Goal: Information Seeking & Learning: Learn about a topic

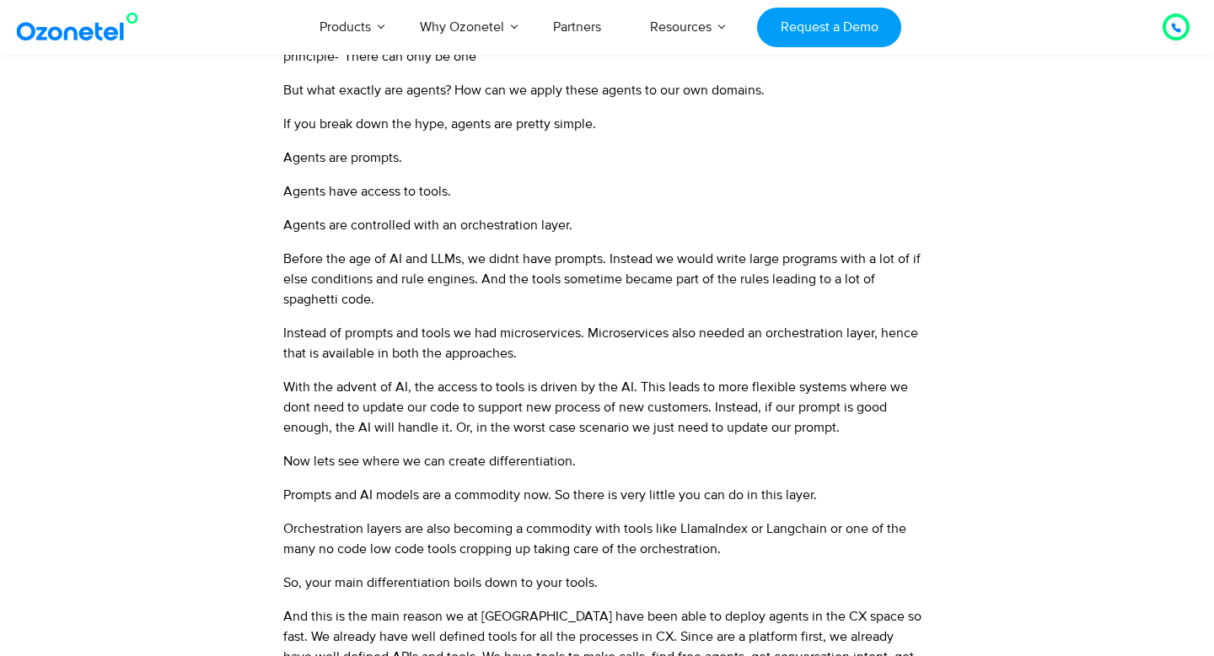
scroll to position [592, 0]
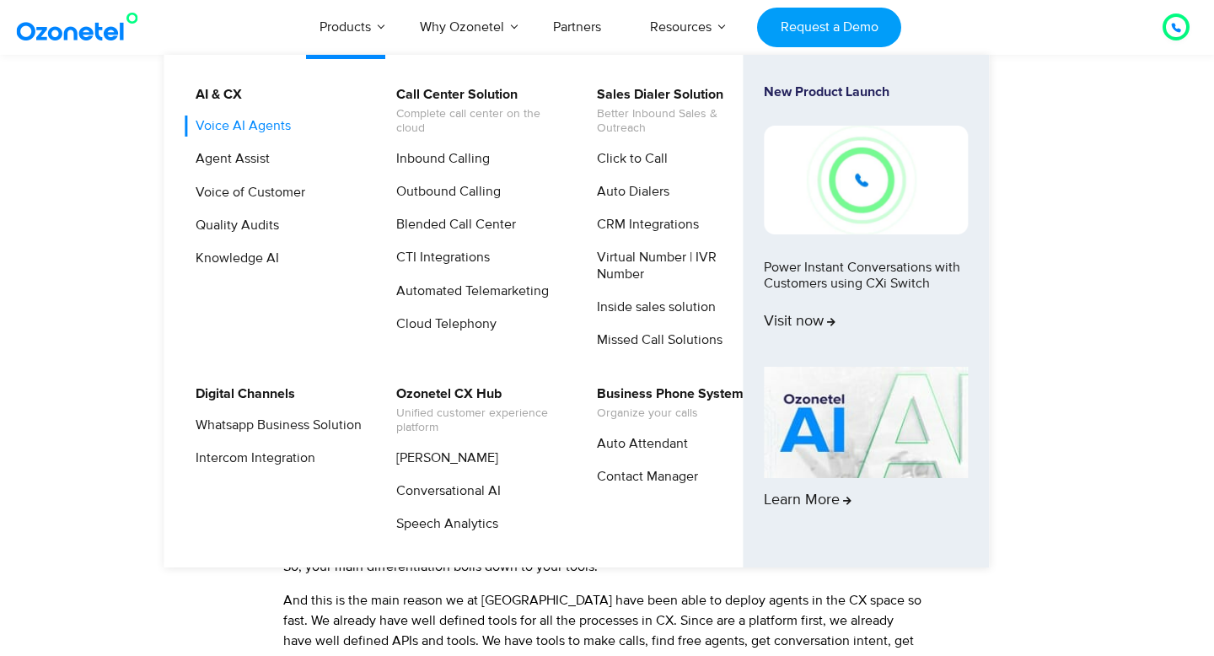
click at [273, 131] on link "Voice AI Agents" at bounding box center [239, 125] width 109 height 21
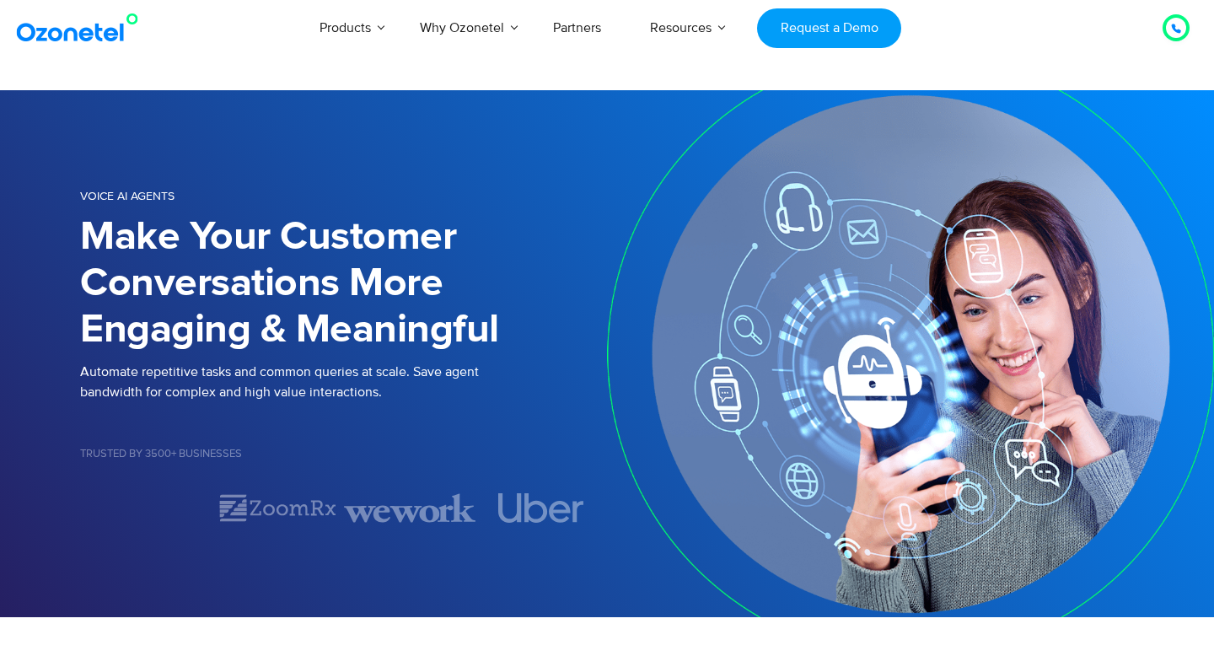
select select "*****"
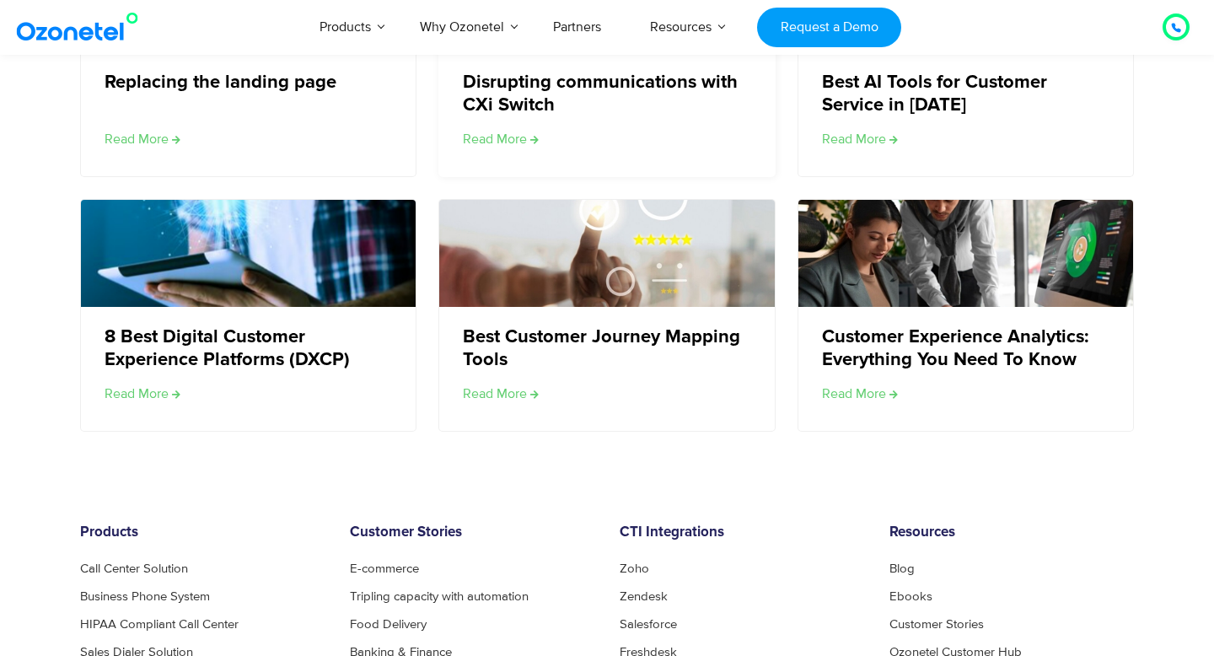
scroll to position [2851, 0]
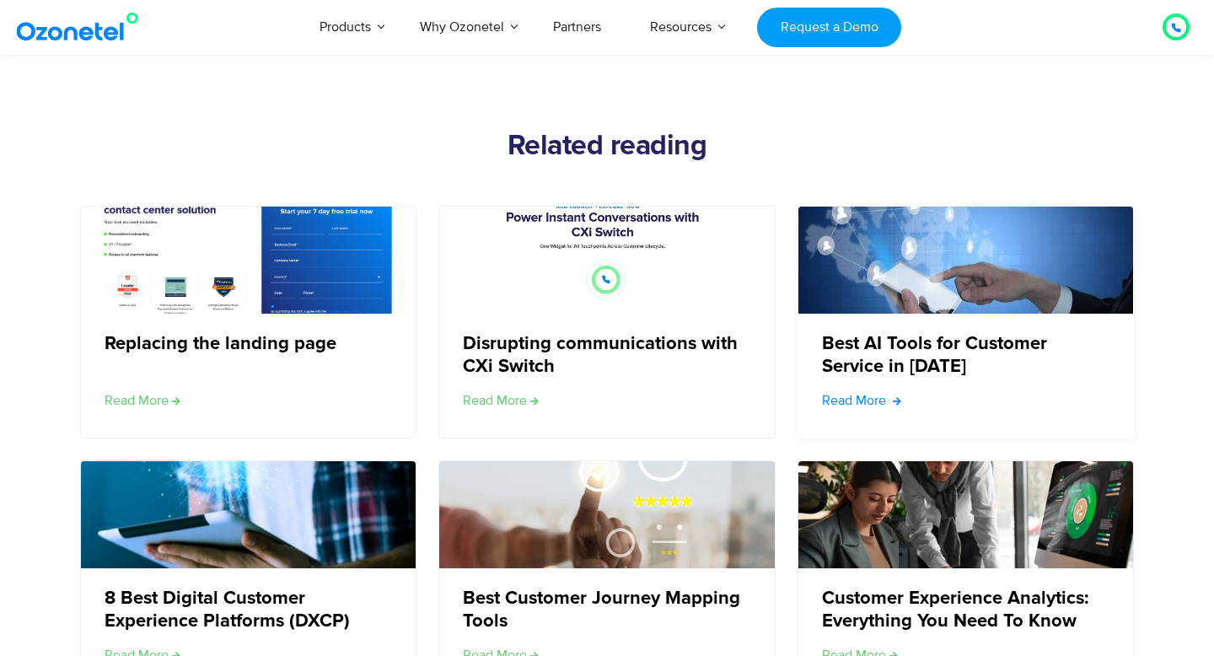
click at [849, 394] on link "Read More" at bounding box center [861, 400] width 79 height 20
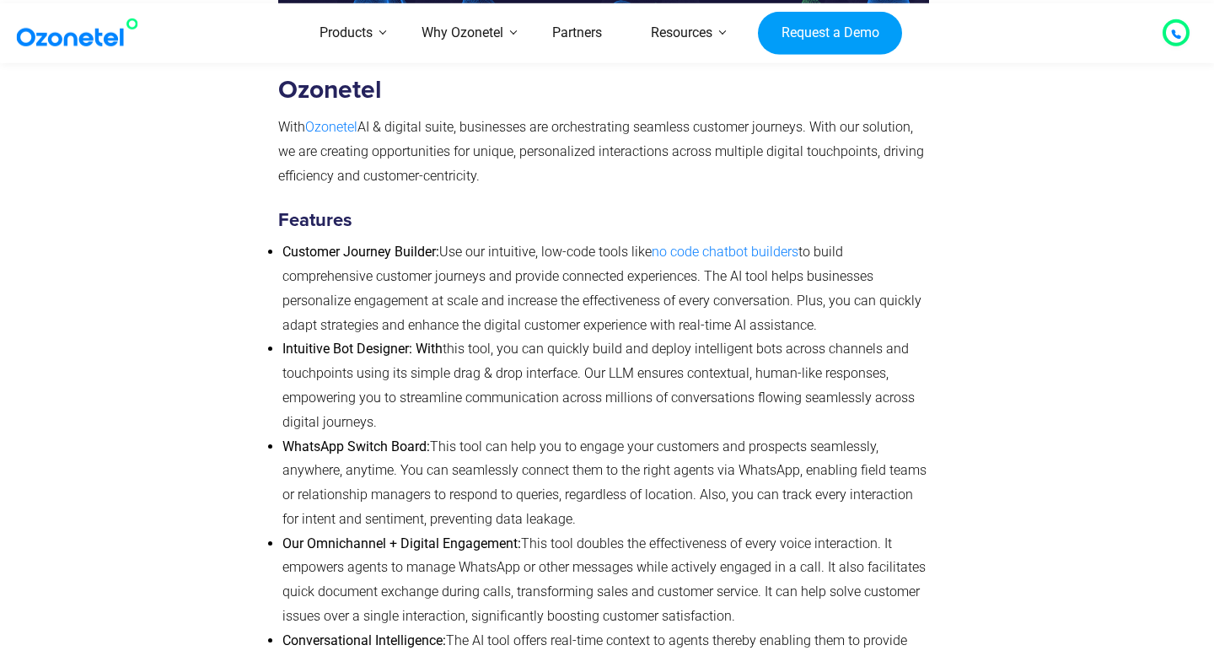
scroll to position [2907, 0]
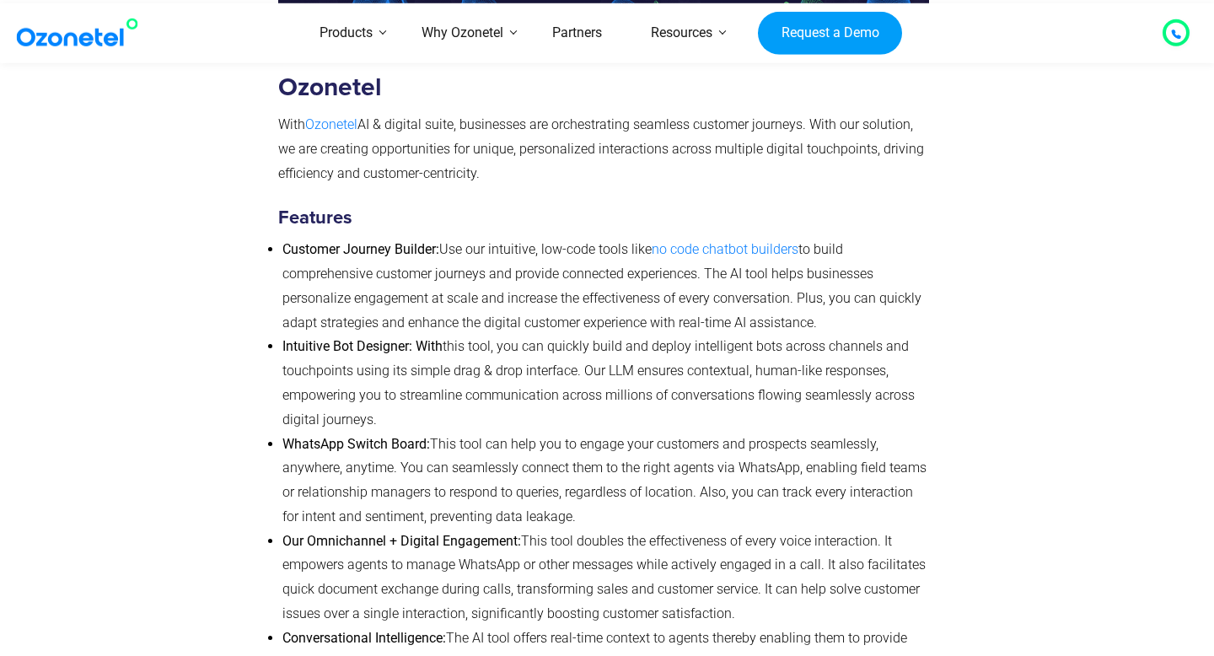
click at [719, 257] on li "Customer Journey Builder: Use our intuitive, low-code tools like no code chatbo…" at bounding box center [605, 286] width 646 height 97
click at [710, 241] on span "no code chatbot builders" at bounding box center [724, 249] width 147 height 16
